Goal: Information Seeking & Learning: Learn about a topic

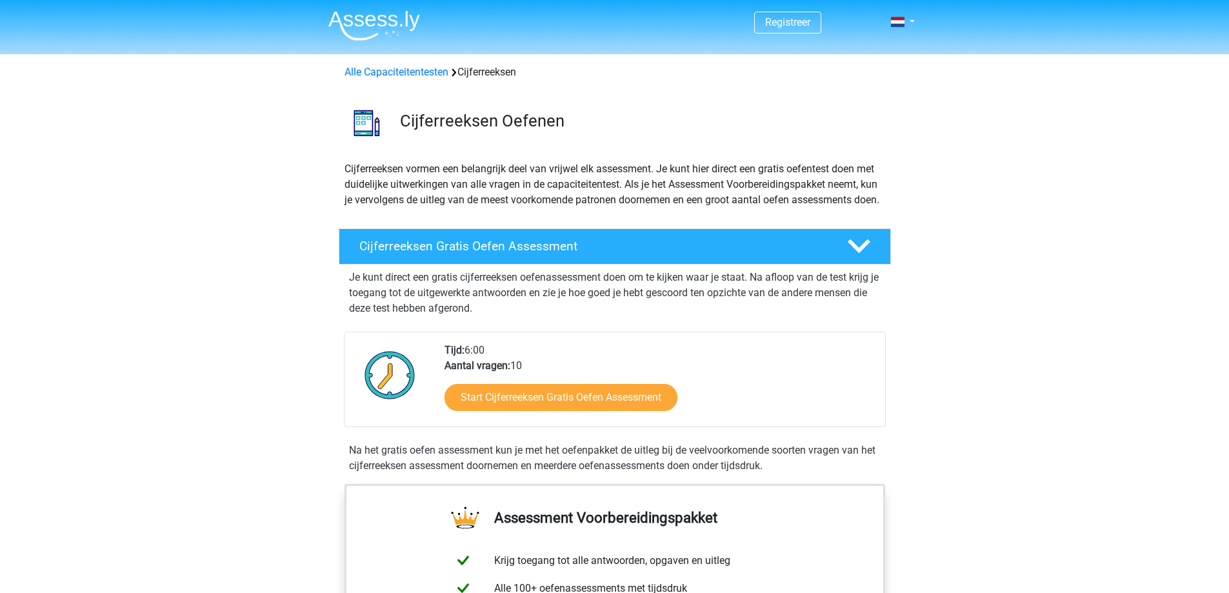
scroll to position [322, 0]
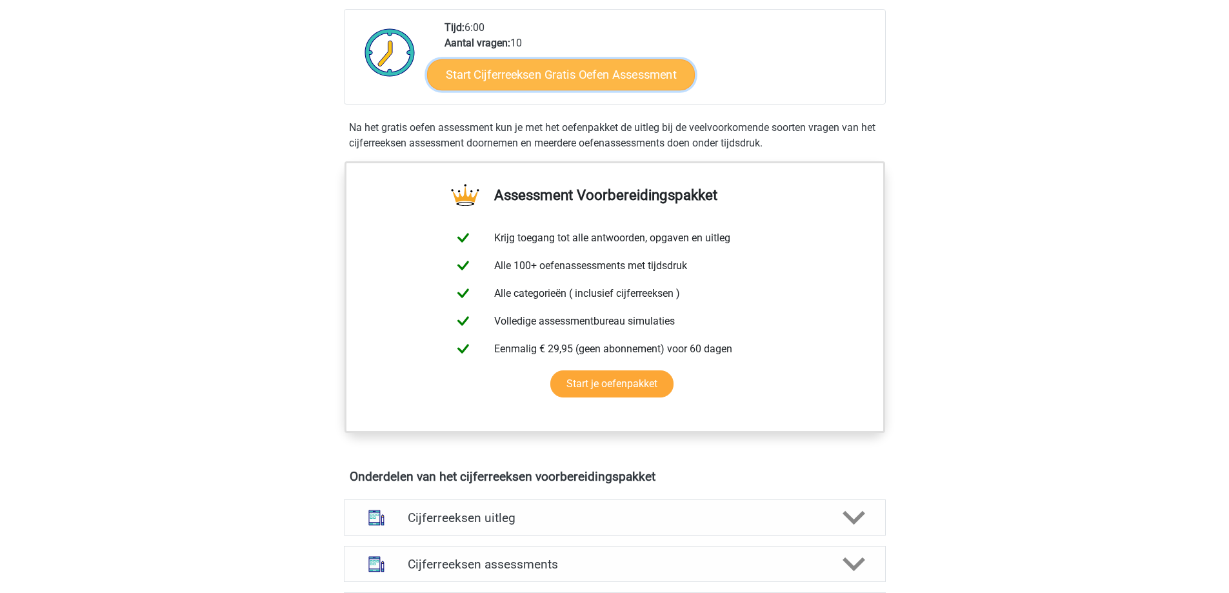
click at [591, 86] on link "Start Cijferreeksen Gratis Oefen Assessment" at bounding box center [561, 74] width 268 height 31
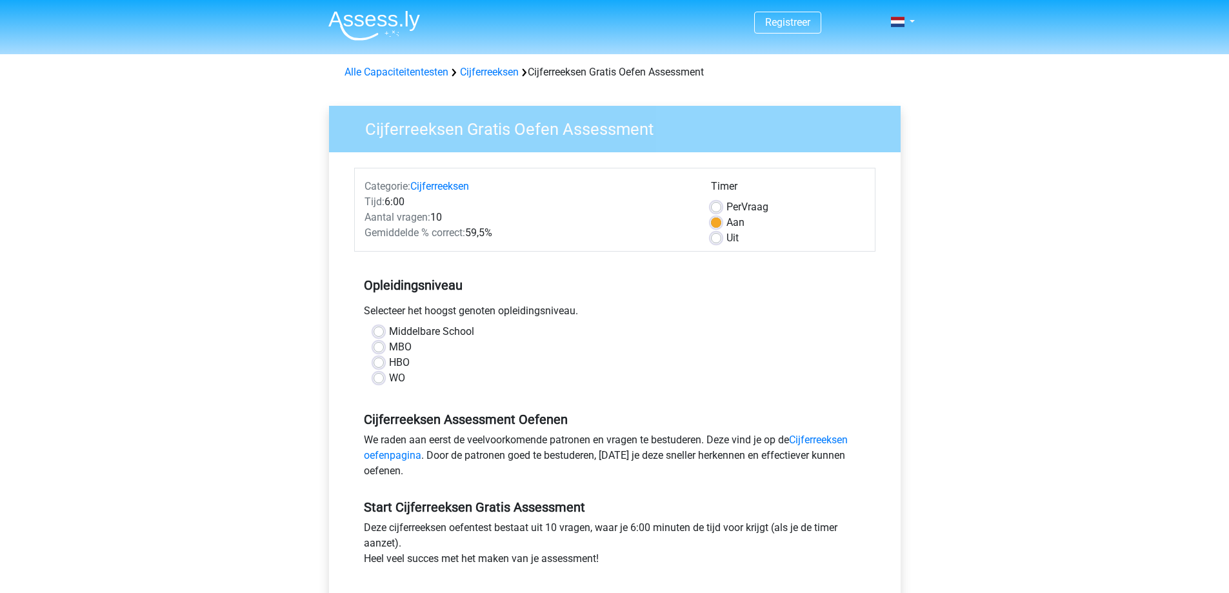
scroll to position [193, 0]
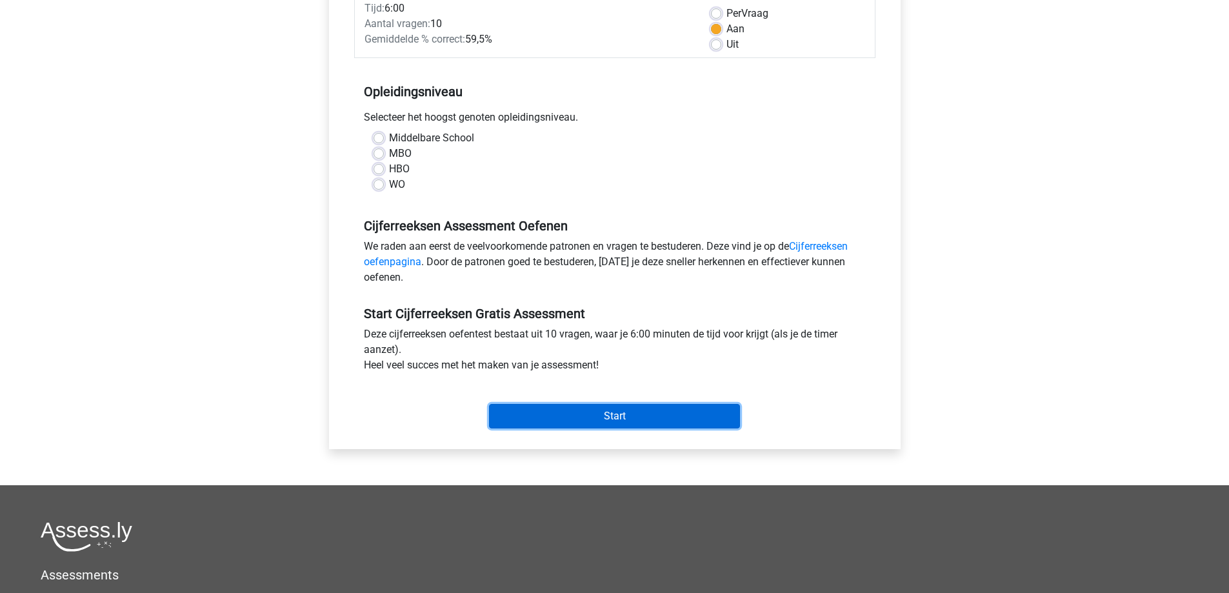
click at [563, 414] on input "Start" at bounding box center [614, 416] width 251 height 25
click at [514, 183] on div "WO" at bounding box center [614, 184] width 482 height 15
drag, startPoint x: 383, startPoint y: 144, endPoint x: 383, endPoint y: 157, distance: 12.9
click at [383, 155] on div "Middelbare School MBO HBO WO" at bounding box center [615, 161] width 502 height 62
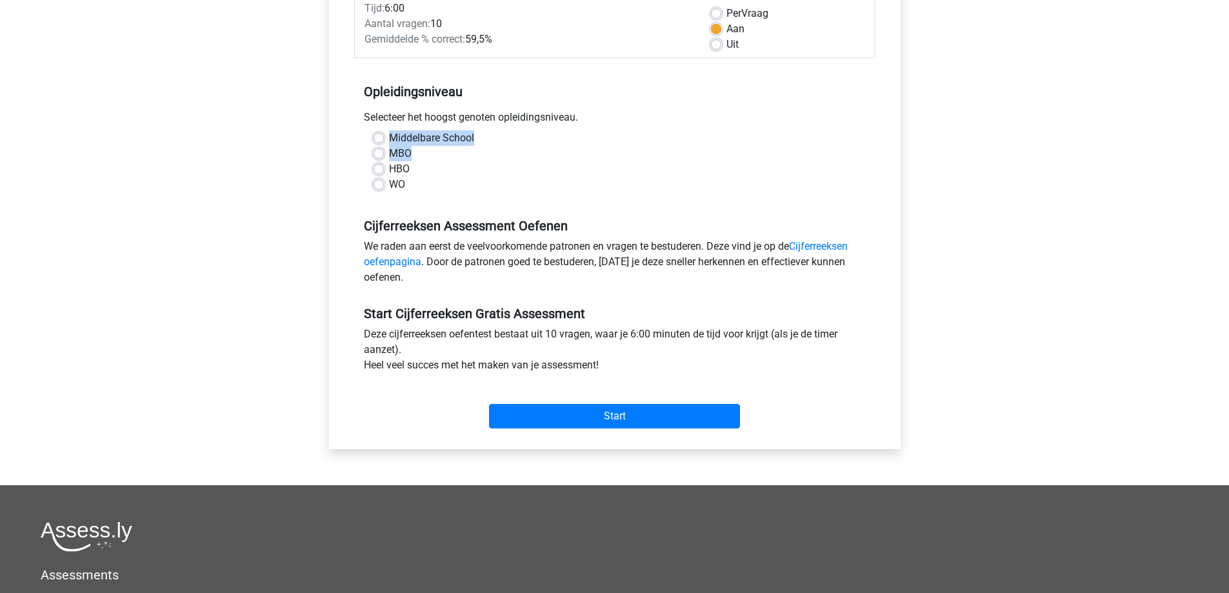
click at [383, 159] on div "MBO" at bounding box center [614, 153] width 482 height 15
click at [389, 157] on label "MBO" at bounding box center [400, 153] width 23 height 15
click at [383, 157] on input "MBO" at bounding box center [378, 152] width 10 height 13
radio input "true"
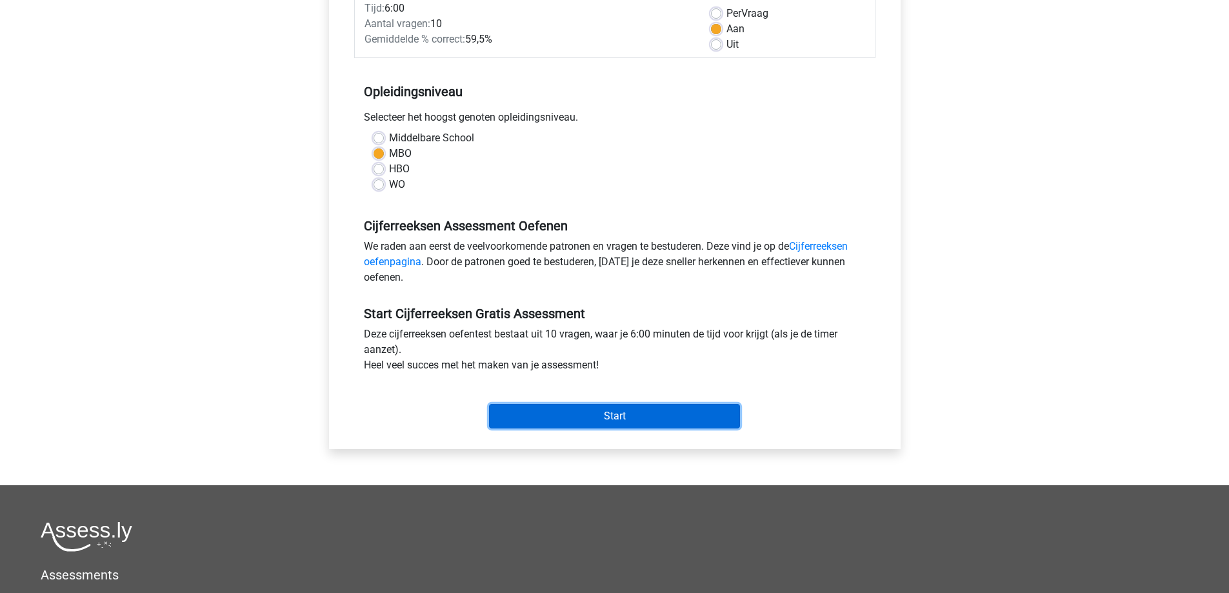
click at [521, 404] on input "Start" at bounding box center [614, 416] width 251 height 25
